Goal: Subscribe to service/newsletter

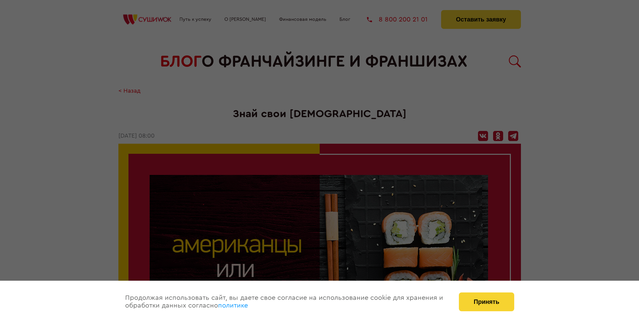
scroll to position [1142, 0]
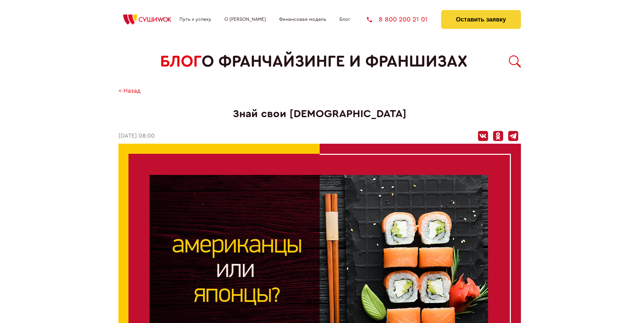
scroll to position [1142, 0]
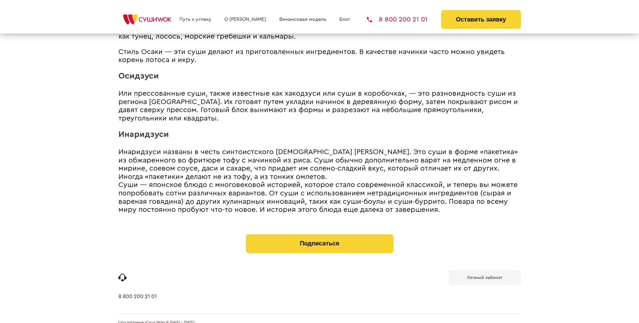
click at [484, 275] on b "Личный кабинет" at bounding box center [485, 277] width 36 height 4
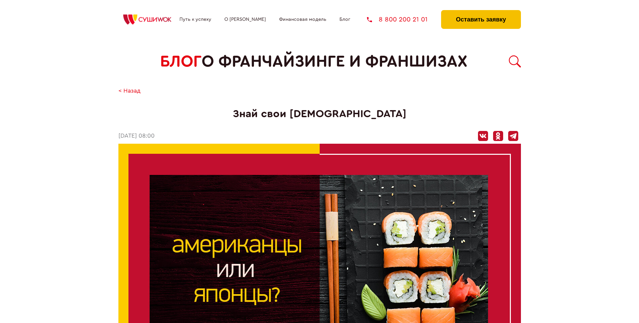
click at [480, 12] on button "Оставить заявку" at bounding box center [480, 19] width 79 height 19
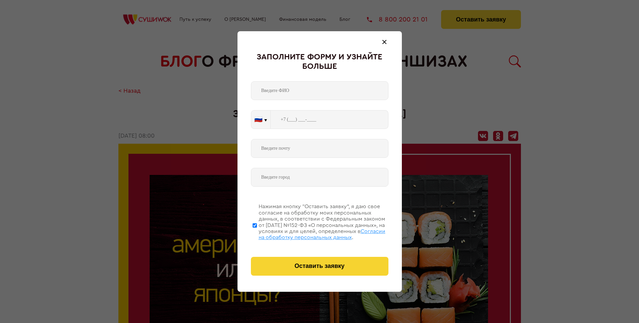
click at [311, 233] on span "Согласии на обработку персональных данных" at bounding box center [322, 233] width 127 height 11
click at [257, 233] on input "Нажимая кнопку “Оставить заявку”, я даю свое согласие на обработку моих персона…" at bounding box center [254, 225] width 4 height 54
checkbox input "false"
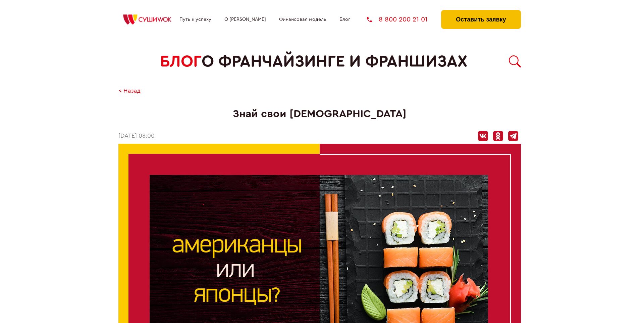
click at [480, 12] on button "Оставить заявку" at bounding box center [480, 19] width 79 height 19
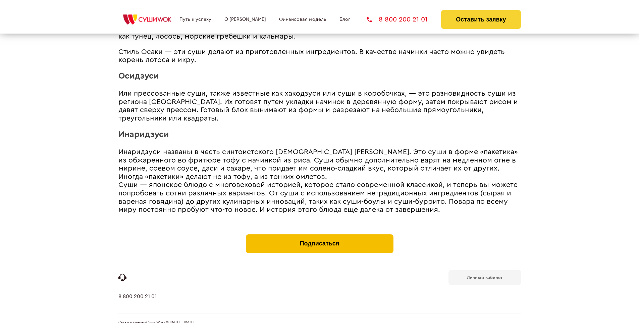
click at [319, 234] on button "Подписаться" at bounding box center [320, 243] width 148 height 19
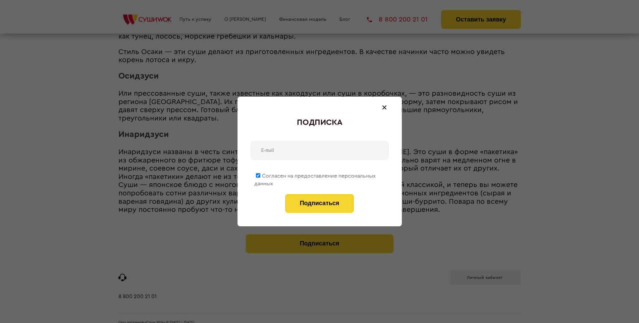
click at [315, 174] on span "Согласен на предоставление персональных данных" at bounding box center [314, 179] width 121 height 13
click at [260, 174] on input "Согласен на предоставление персональных данных" at bounding box center [258, 175] width 4 height 4
checkbox input "false"
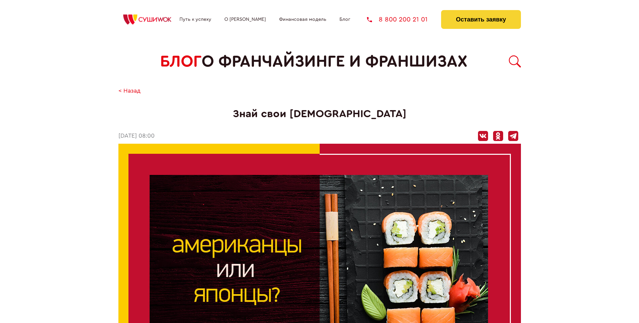
scroll to position [1142, 0]
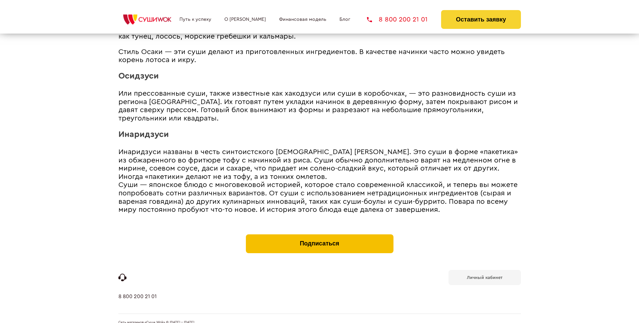
click at [319, 234] on button "Подписаться" at bounding box center [320, 243] width 148 height 19
